Goal: Transaction & Acquisition: Purchase product/service

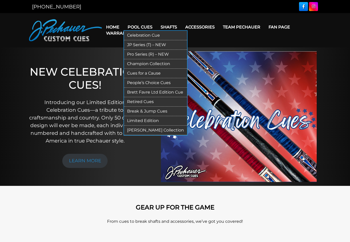
click at [155, 113] on link "Break & Jump Cues" at bounding box center [155, 111] width 63 height 9
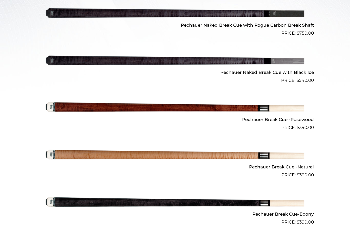
scroll to position [221, 0]
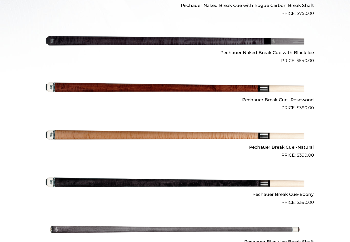
click at [187, 184] on img at bounding box center [175, 182] width 259 height 43
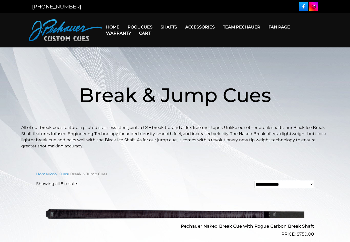
scroll to position [229, 0]
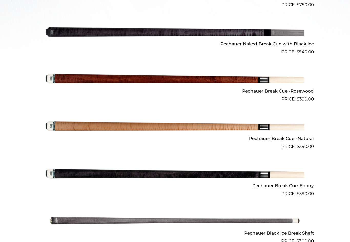
click at [229, 83] on img at bounding box center [175, 78] width 259 height 43
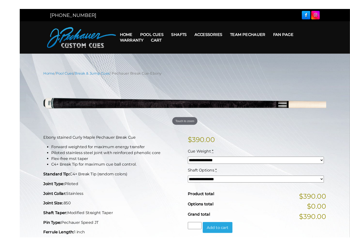
scroll to position [7, 0]
